Goal: Task Accomplishment & Management: Manage account settings

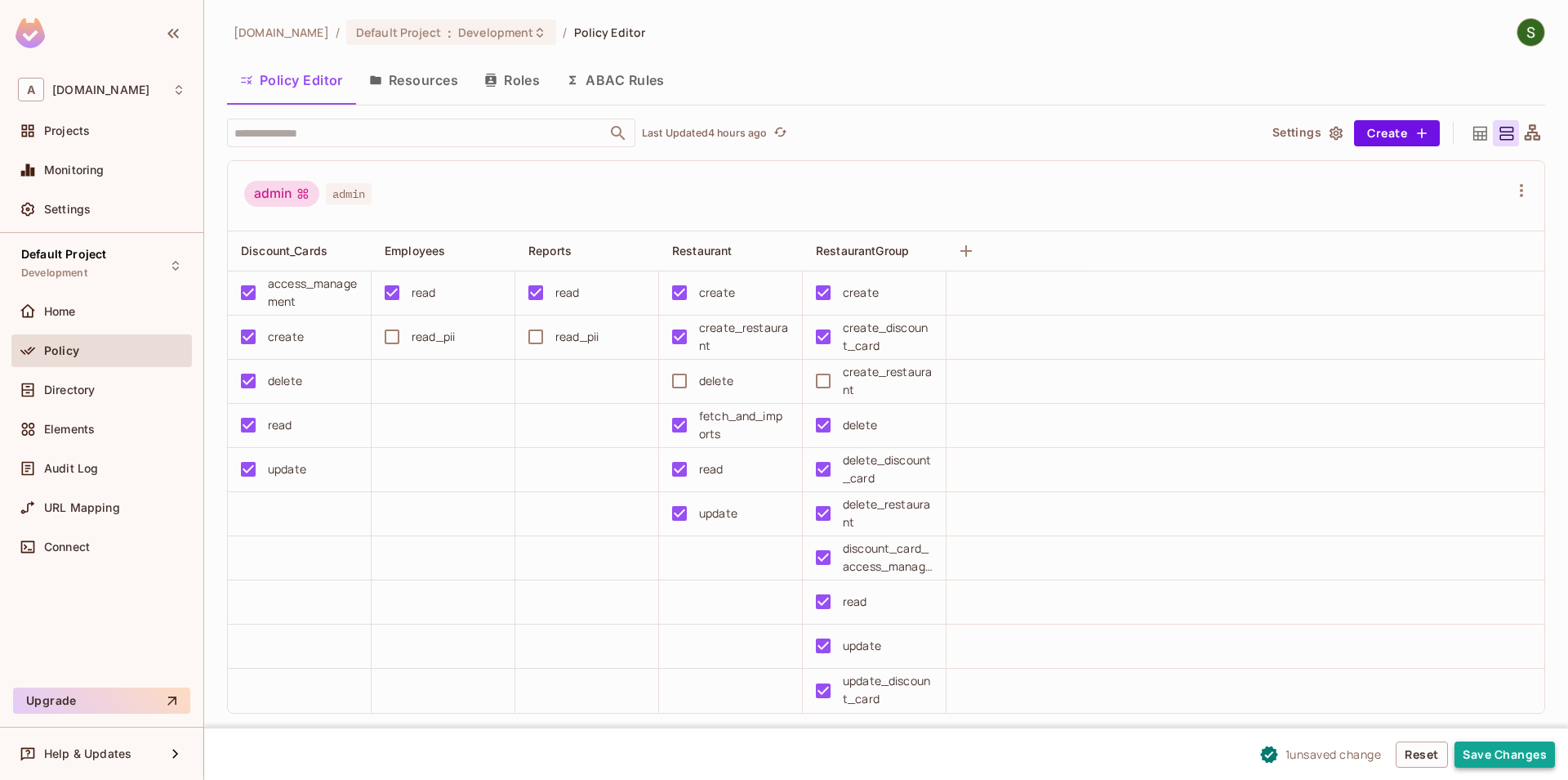
click at [1483, 761] on button "Save Changes" at bounding box center [1504, 754] width 100 height 26
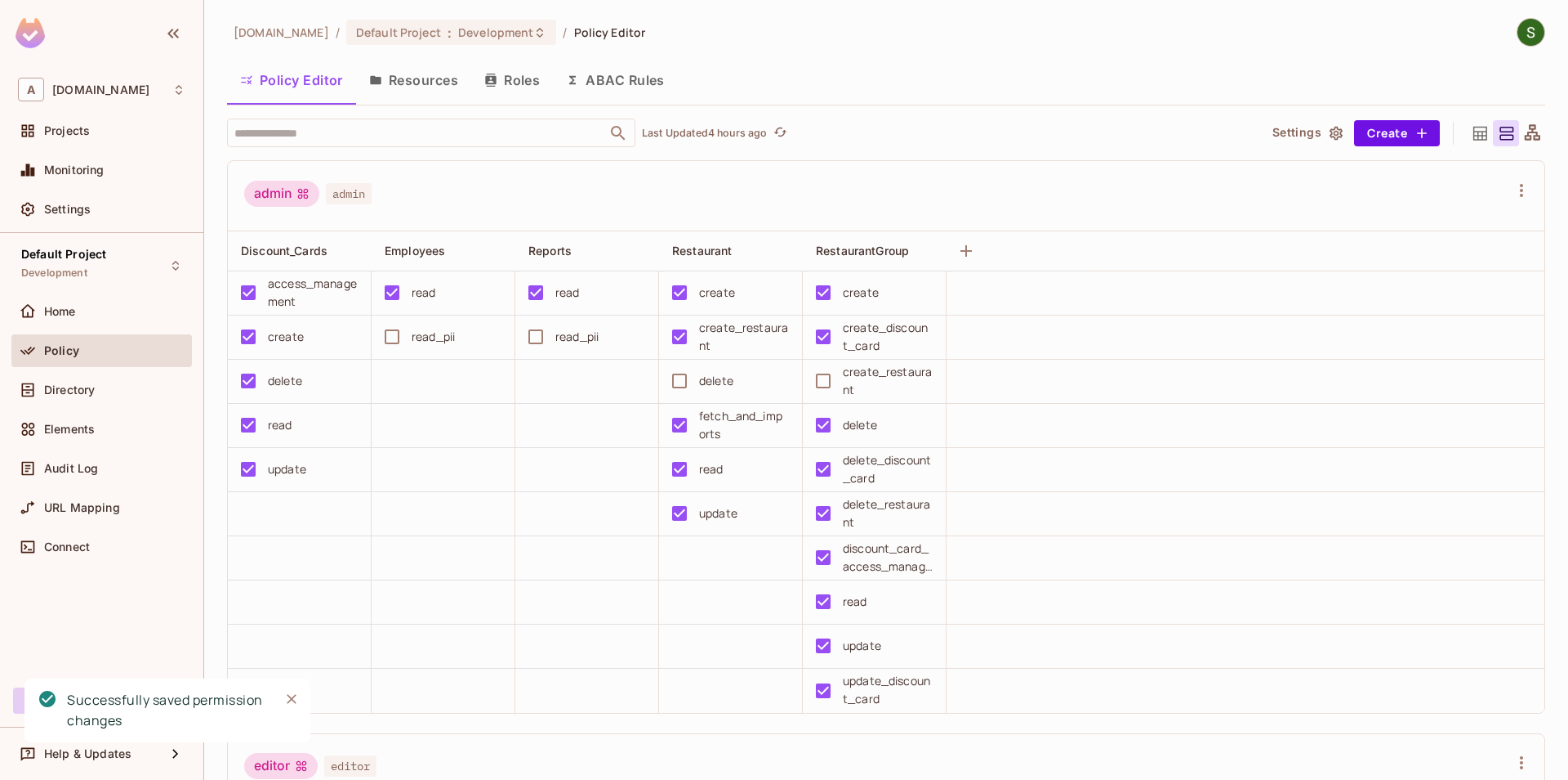
click at [298, 702] on icon "Close" at bounding box center [292, 699] width 16 height 16
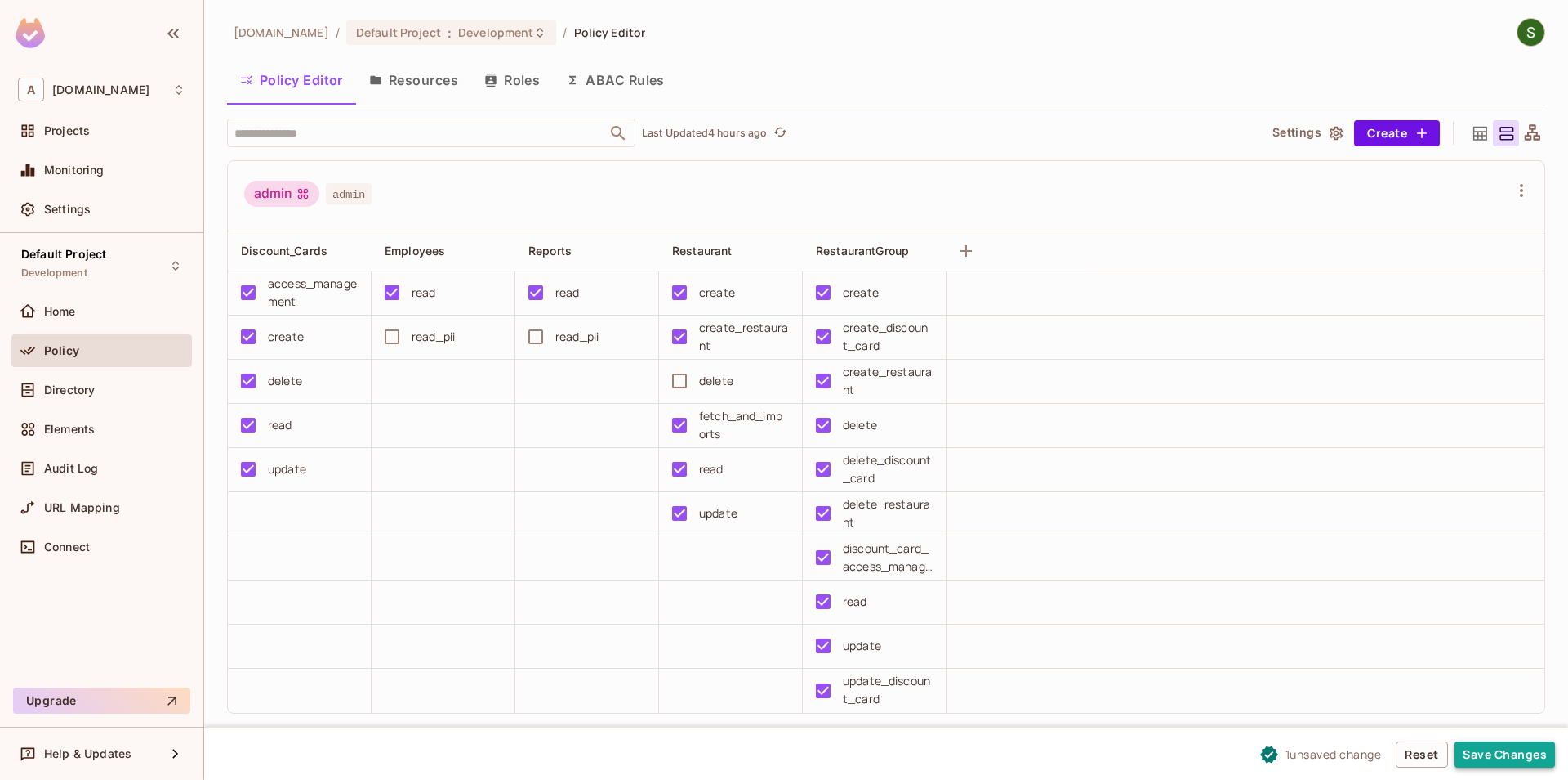
click at [1503, 747] on button "Save Changes" at bounding box center [1504, 754] width 100 height 26
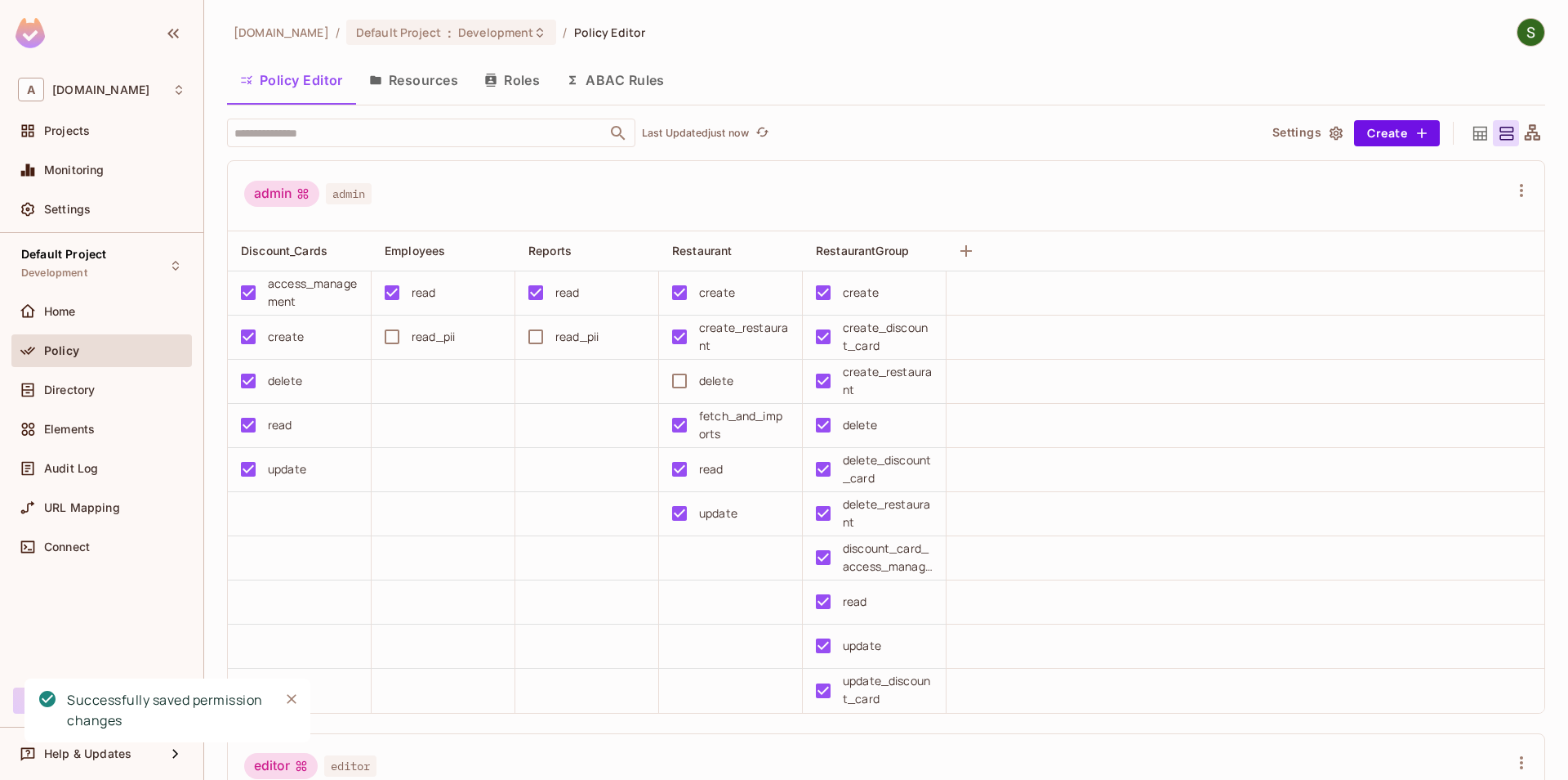
click at [294, 699] on icon "Close" at bounding box center [292, 699] width 16 height 16
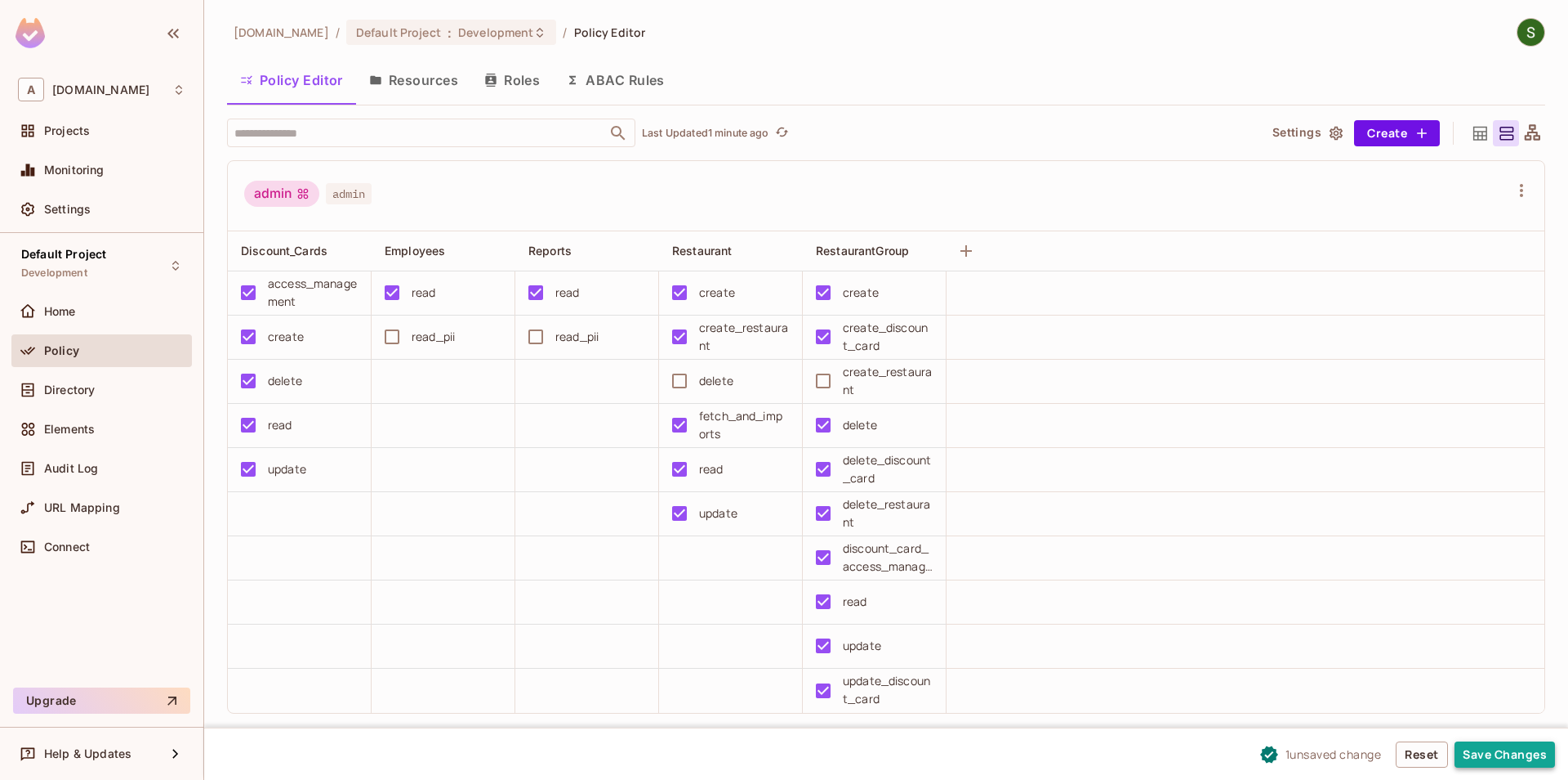
click at [1473, 753] on button "Save Changes" at bounding box center [1504, 754] width 100 height 26
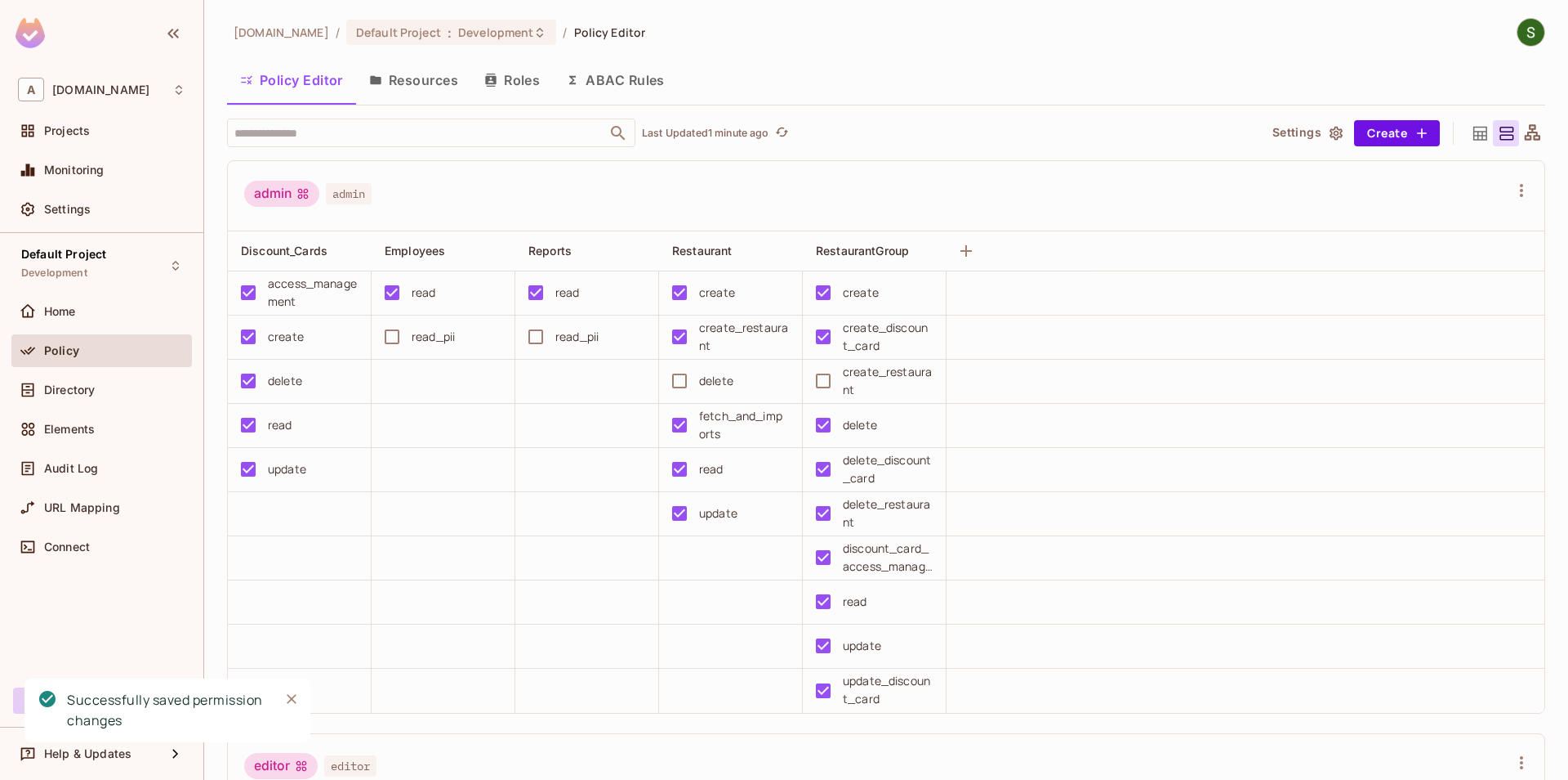
click at [297, 689] on button "Close" at bounding box center [291, 699] width 24 height 24
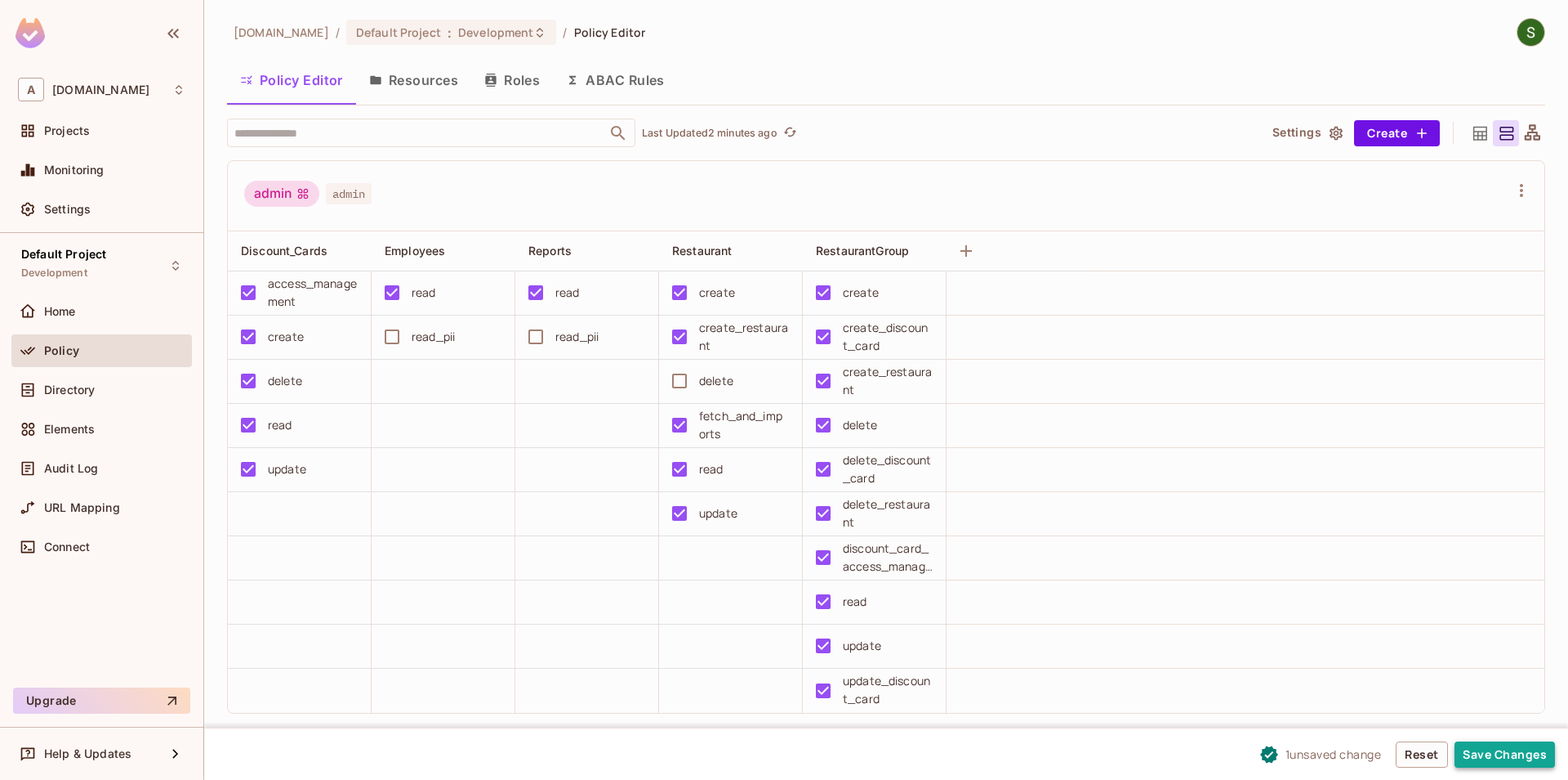
click at [1473, 758] on button "Save Changes" at bounding box center [1504, 754] width 100 height 26
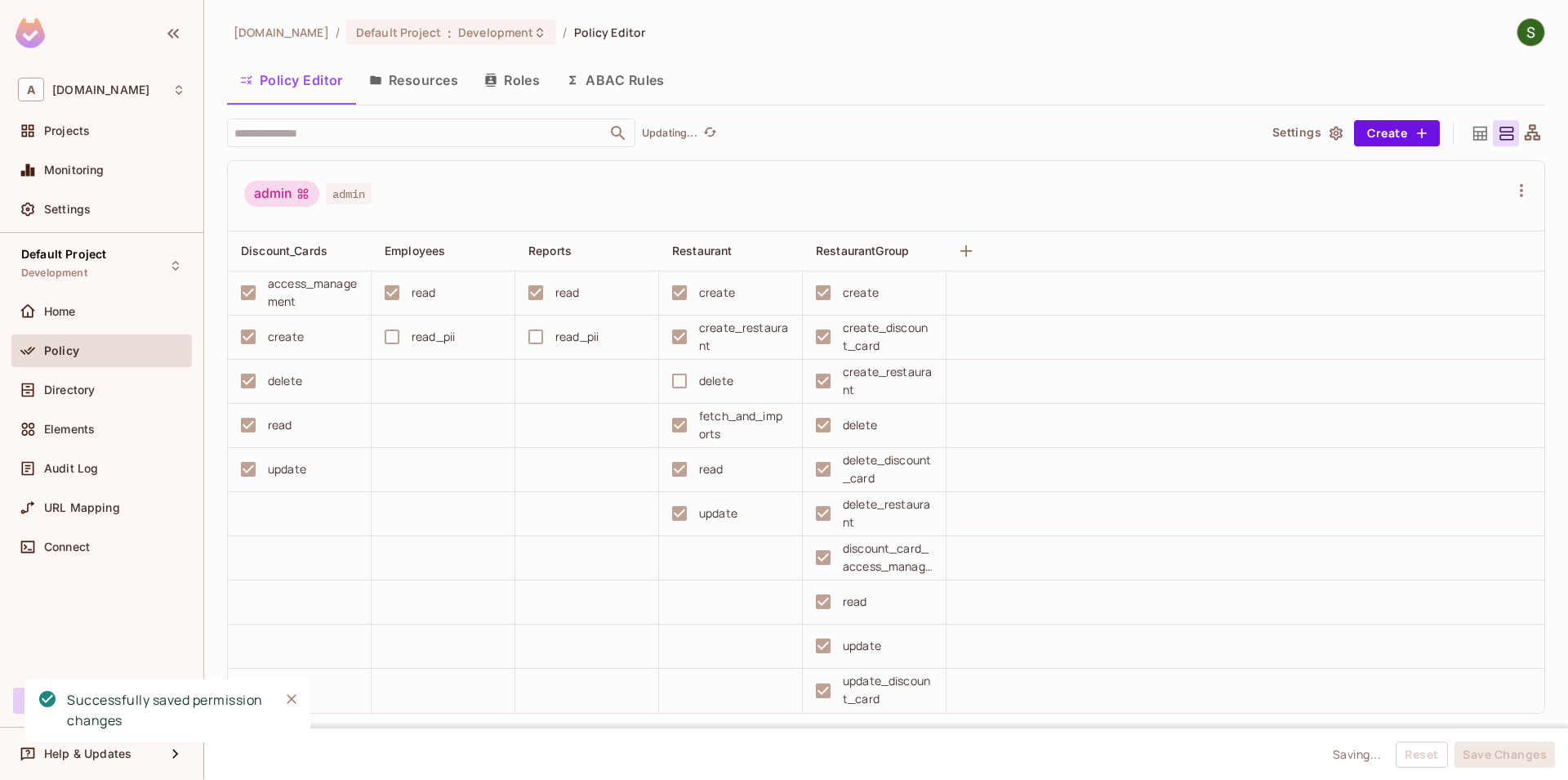
click at [291, 705] on icon "Close" at bounding box center [292, 699] width 16 height 16
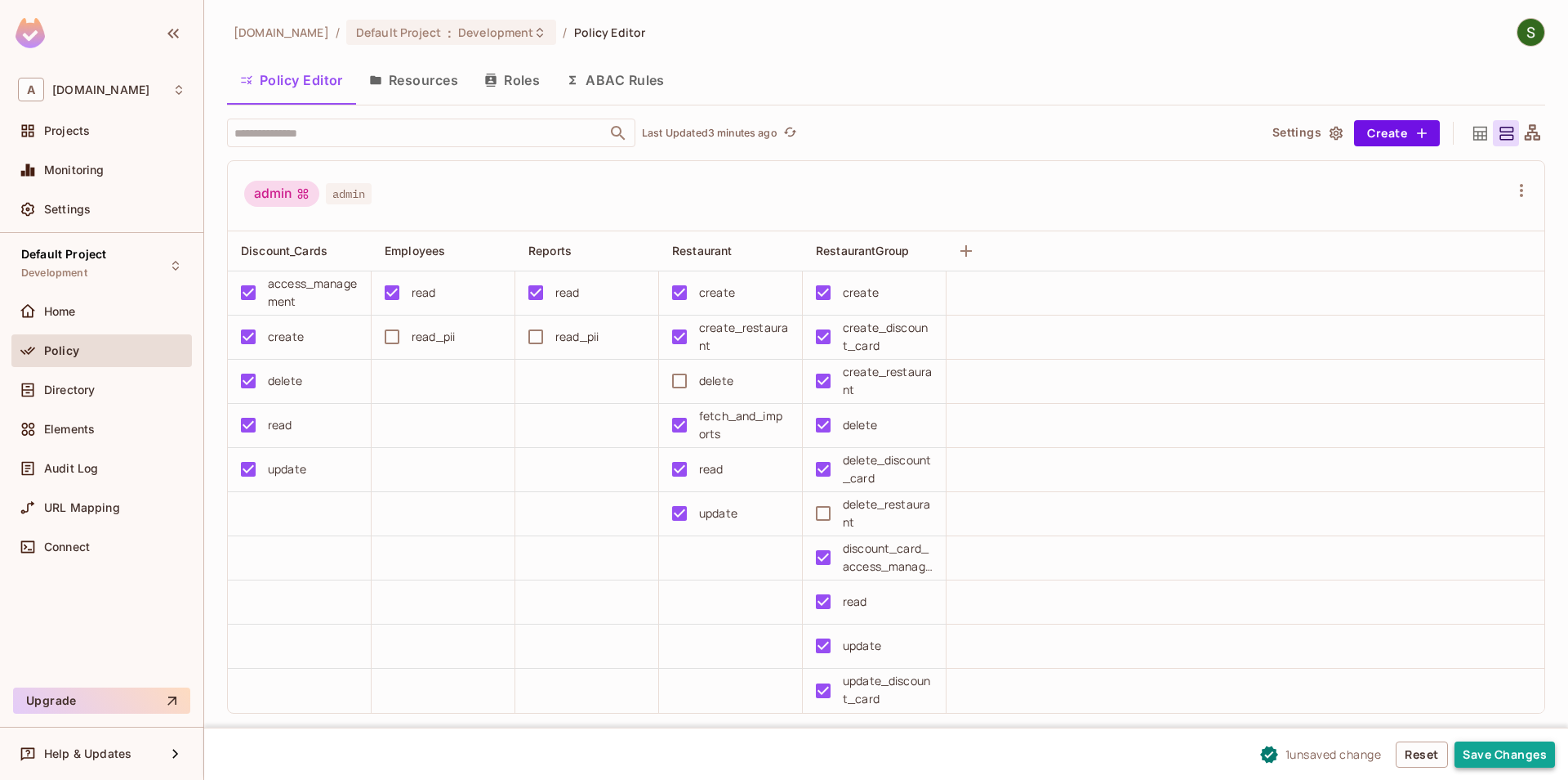
click at [1460, 750] on button "Save Changes" at bounding box center [1504, 754] width 100 height 26
click at [1526, 760] on button "Save Changes" at bounding box center [1504, 754] width 100 height 26
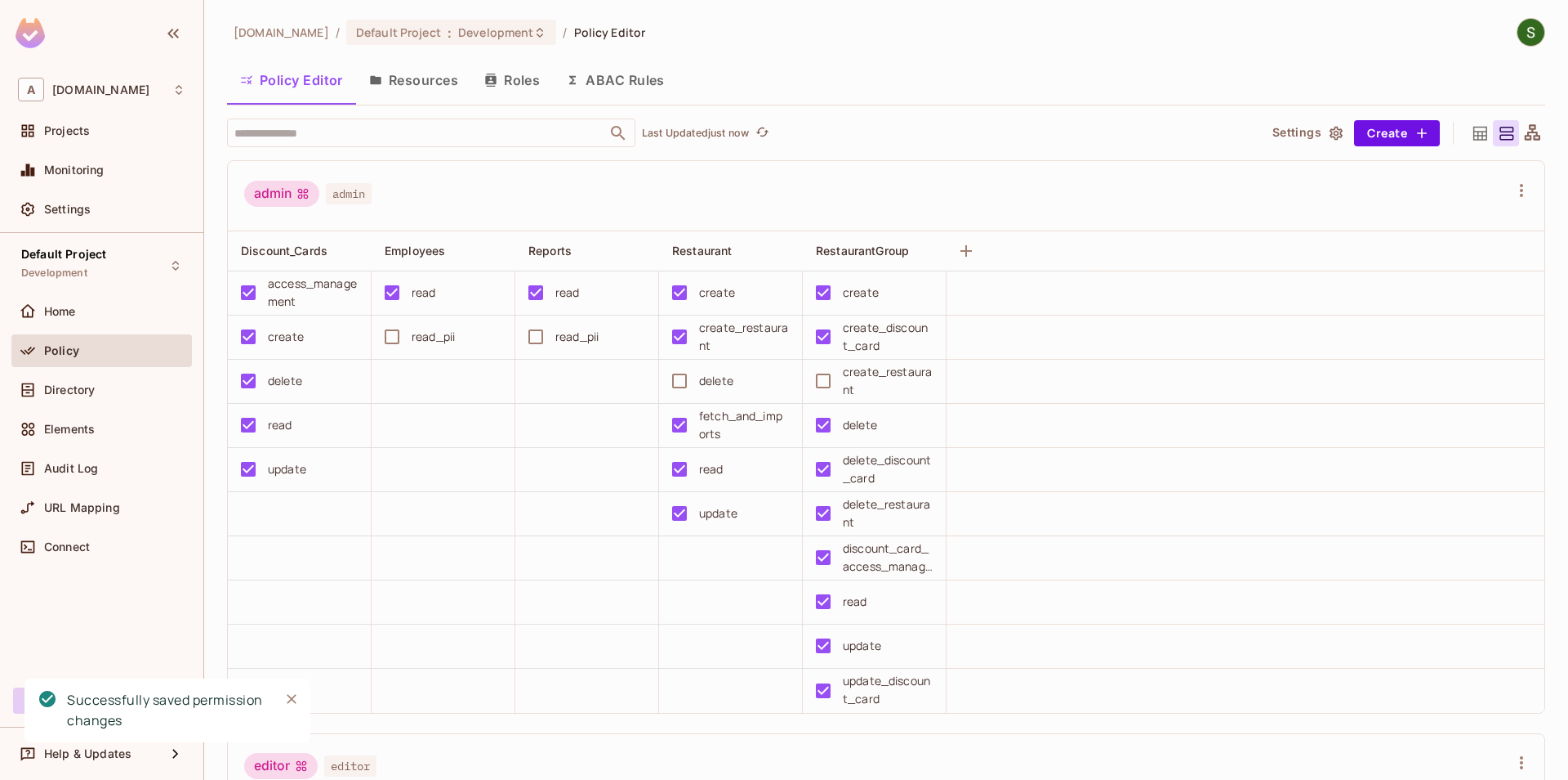
click at [302, 701] on button "Close" at bounding box center [291, 699] width 24 height 24
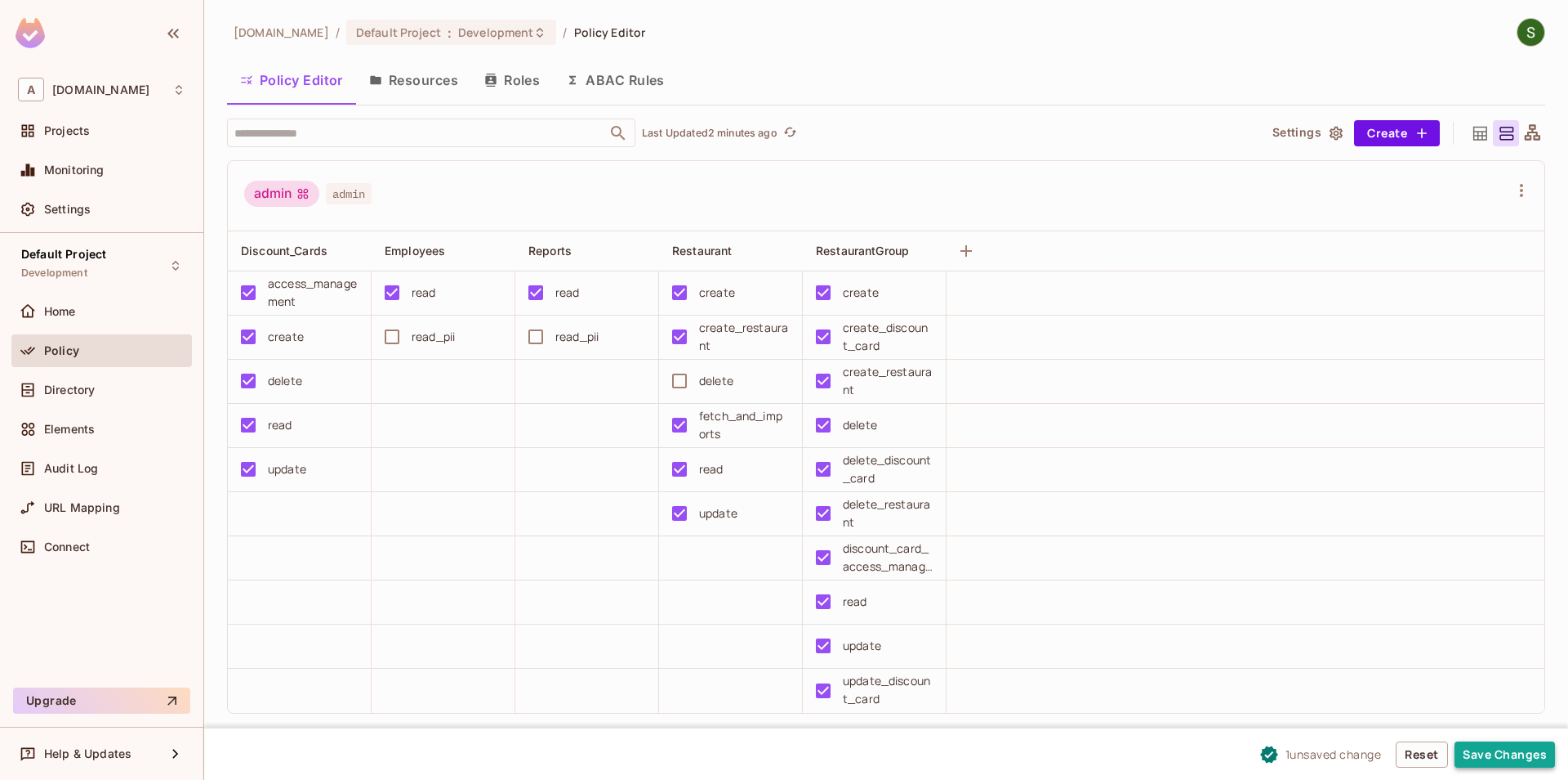
click at [1491, 747] on button "Save Changes" at bounding box center [1504, 754] width 100 height 26
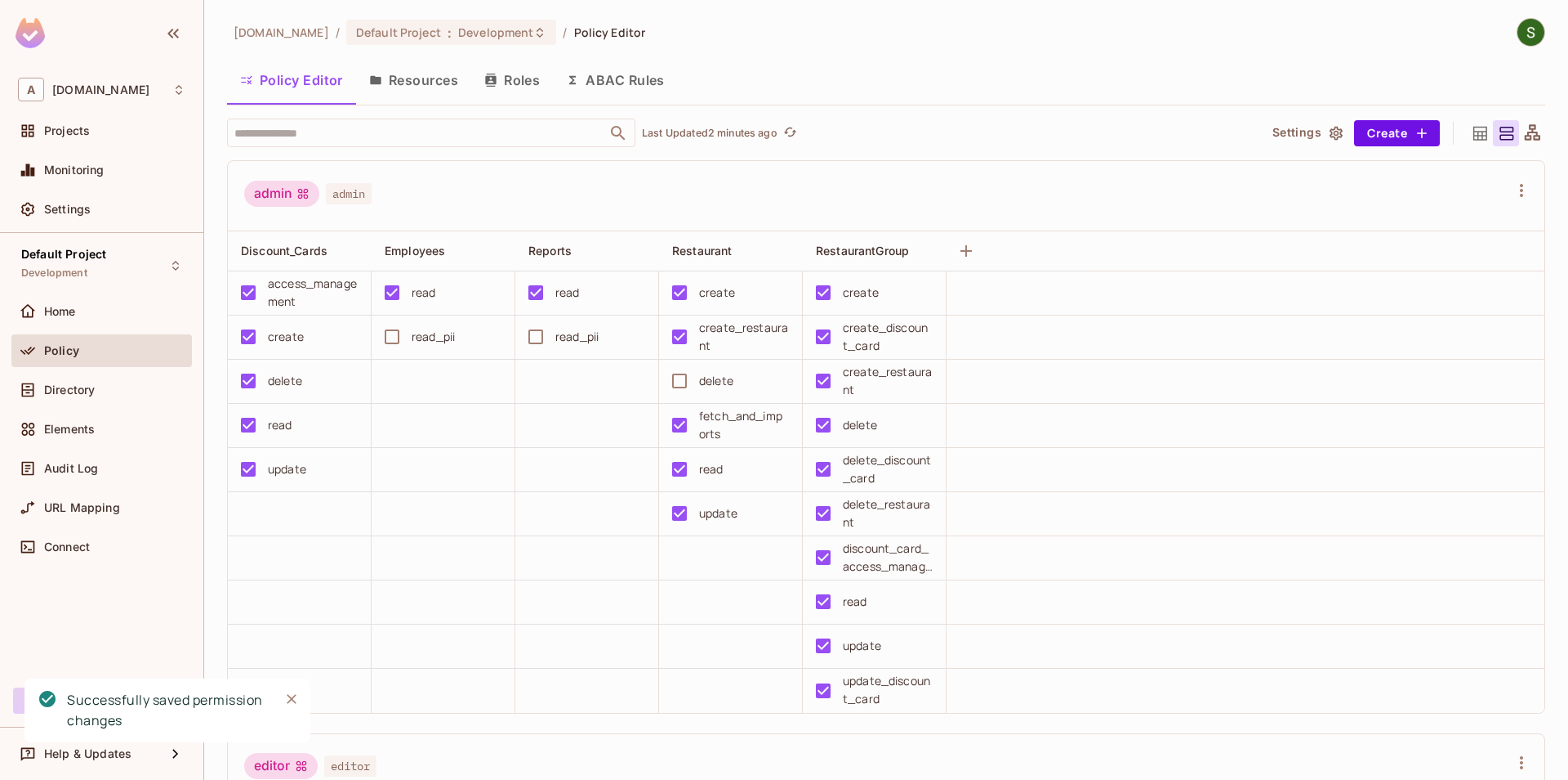
click at [285, 705] on icon "Close" at bounding box center [292, 699] width 16 height 16
